Goal: Task Accomplishment & Management: Manage account settings

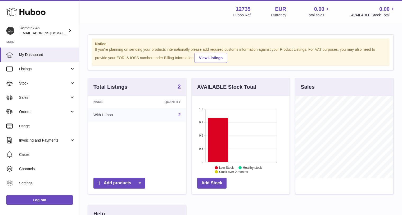
scroll to position [82, 98]
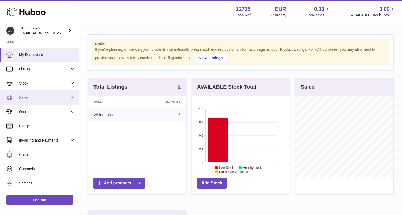
click at [32, 101] on link "Sales" at bounding box center [39, 97] width 79 height 14
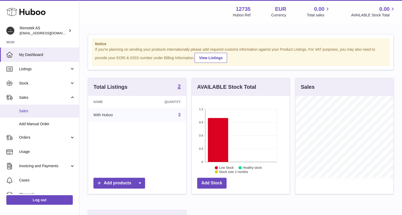
click at [29, 109] on span "Sales" at bounding box center [47, 111] width 56 height 5
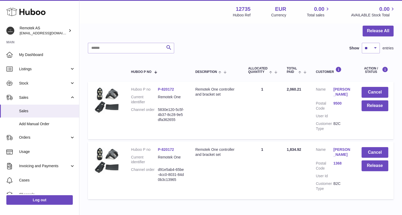
scroll to position [85, 0]
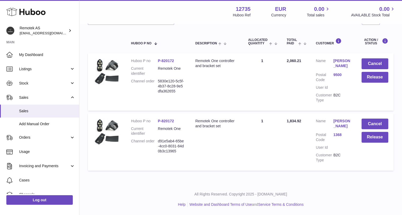
click at [338, 119] on link "[PERSON_NAME]" at bounding box center [341, 124] width 17 height 10
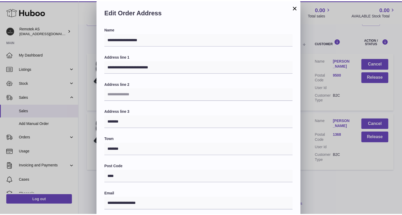
scroll to position [3, 0]
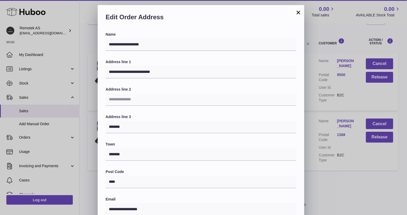
click at [297, 15] on button "×" at bounding box center [298, 12] width 6 height 6
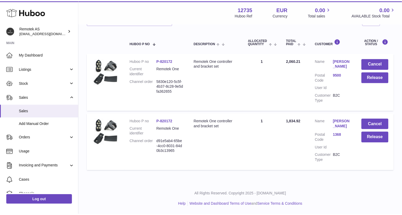
scroll to position [0, 0]
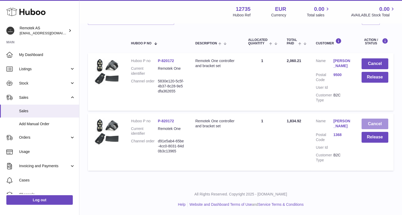
click at [379, 121] on button "Cancel" at bounding box center [374, 124] width 27 height 11
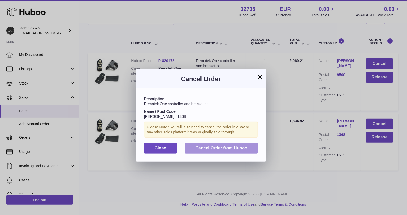
click at [214, 150] on span "Cancel Order from Huboo" at bounding box center [221, 148] width 52 height 4
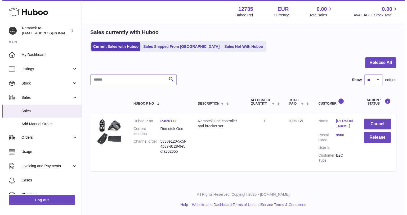
scroll to position [19, 0]
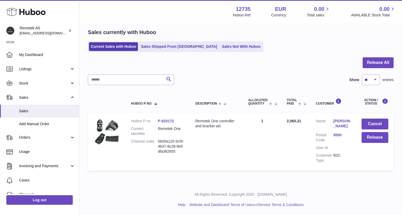
click at [339, 121] on link "[PERSON_NAME]" at bounding box center [341, 124] width 17 height 10
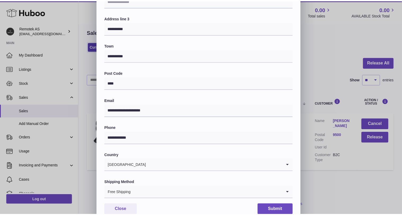
scroll to position [102, 0]
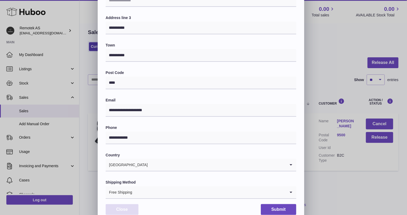
click at [130, 209] on button "Close" at bounding box center [122, 210] width 33 height 11
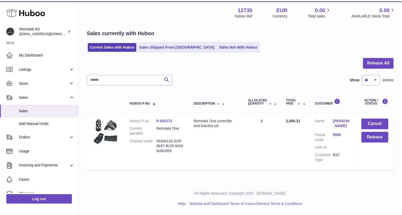
scroll to position [0, 0]
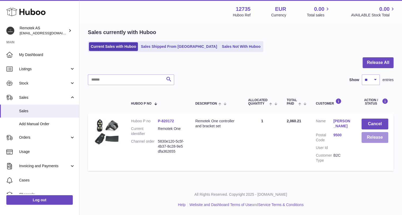
click at [379, 138] on button "Release" at bounding box center [374, 137] width 27 height 11
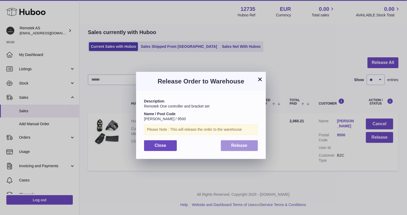
click at [235, 142] on button "Release" at bounding box center [239, 146] width 37 height 11
